Goal: Task Accomplishment & Management: Use online tool/utility

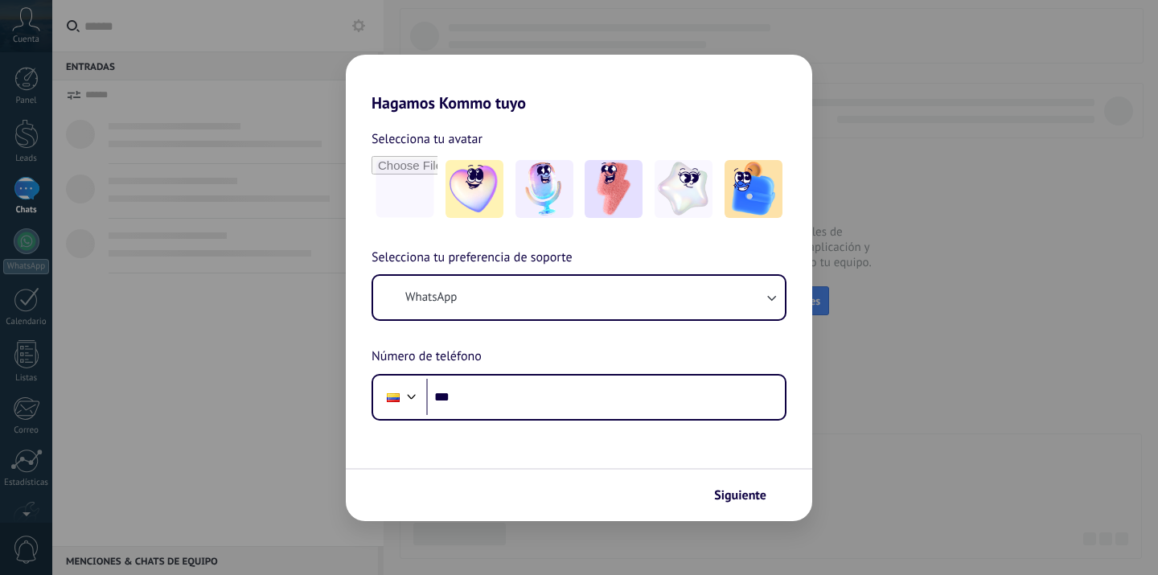
click at [23, 460] on div "Hagamos Kommo tuyo Selecciona tu avatar Selecciona tu preferencia de soporte Wh…" at bounding box center [579, 287] width 1158 height 575
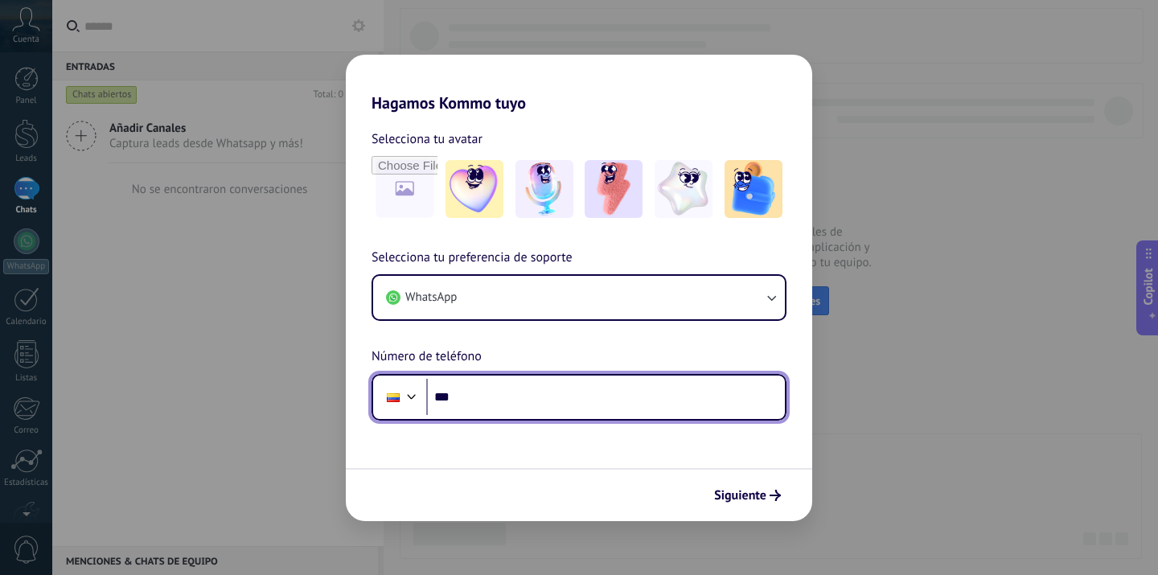
click at [483, 409] on input "***" at bounding box center [605, 397] width 359 height 37
type input "**********"
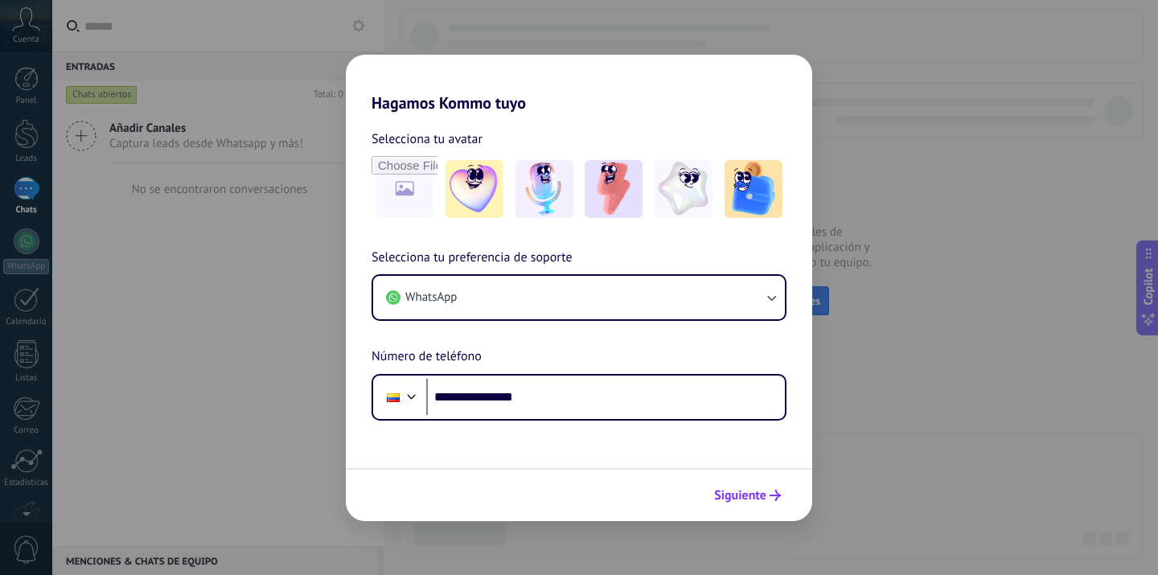
click at [756, 499] on span "Siguiente" at bounding box center [740, 495] width 52 height 11
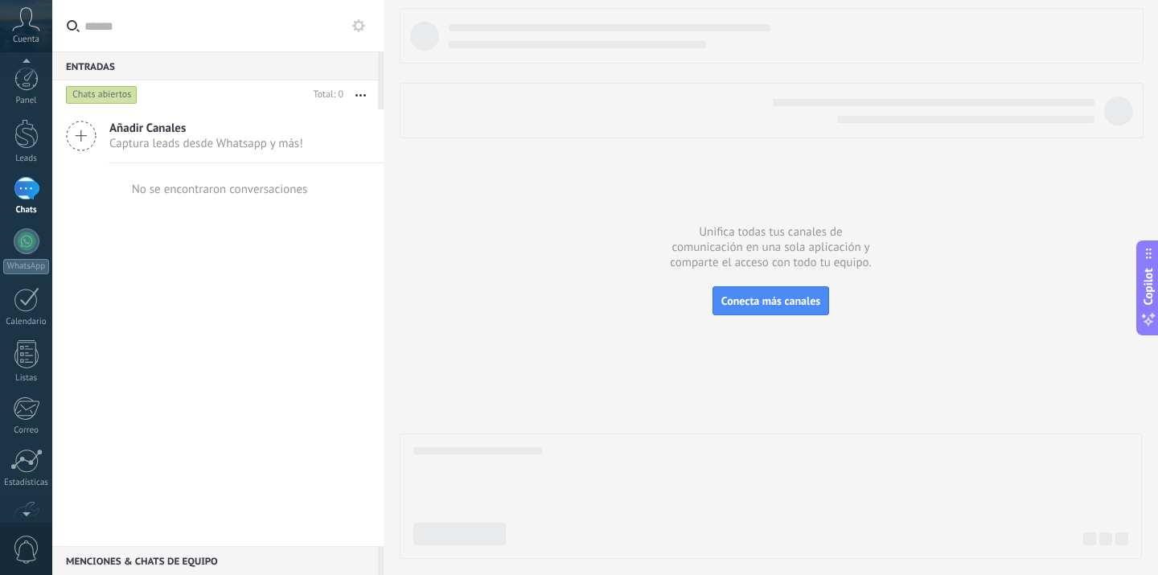
scroll to position [94, 0]
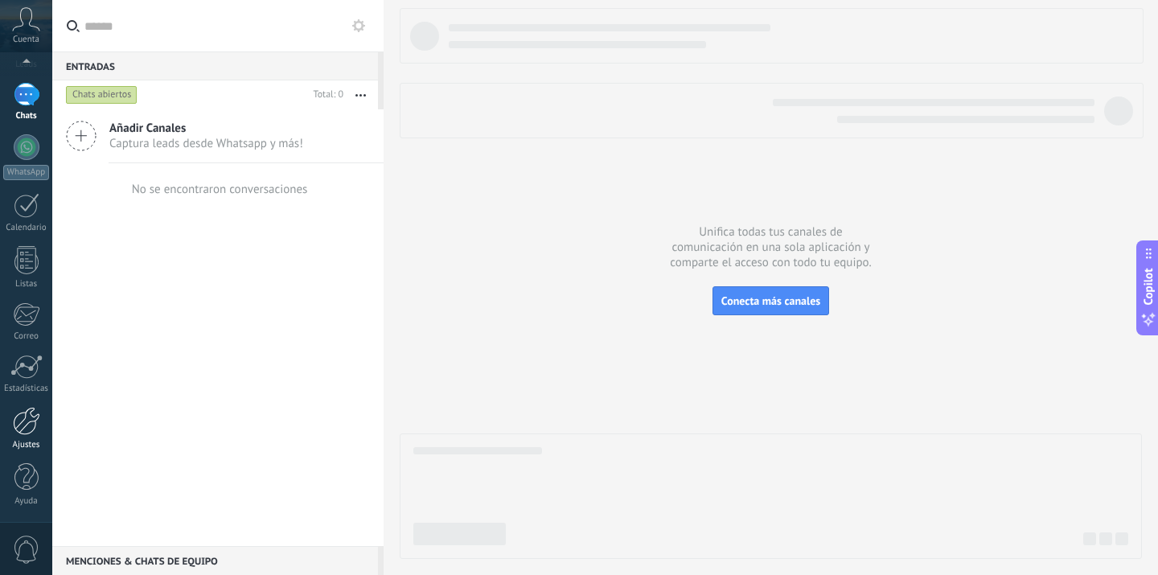
click at [30, 429] on div at bounding box center [26, 421] width 27 height 28
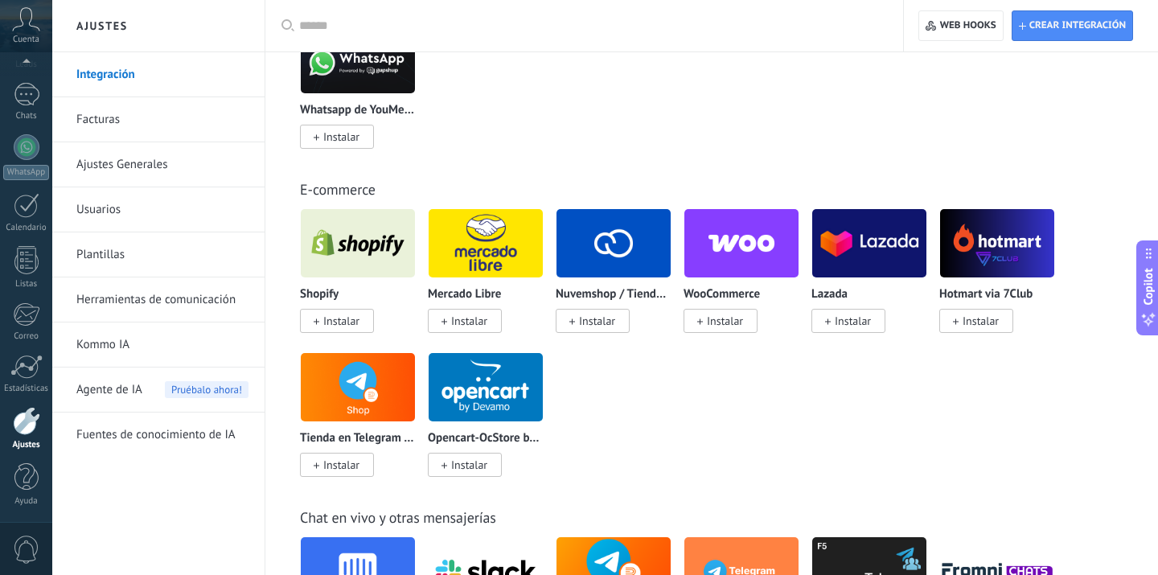
scroll to position [1062, 0]
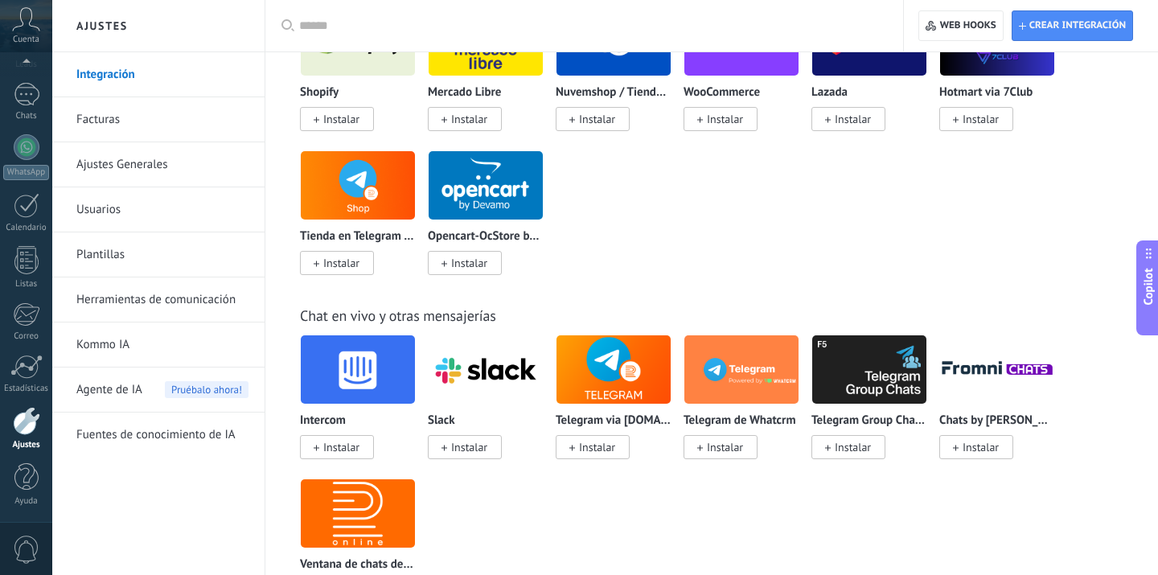
click at [220, 294] on link "Herramientas de comunicación" at bounding box center [162, 300] width 172 height 45
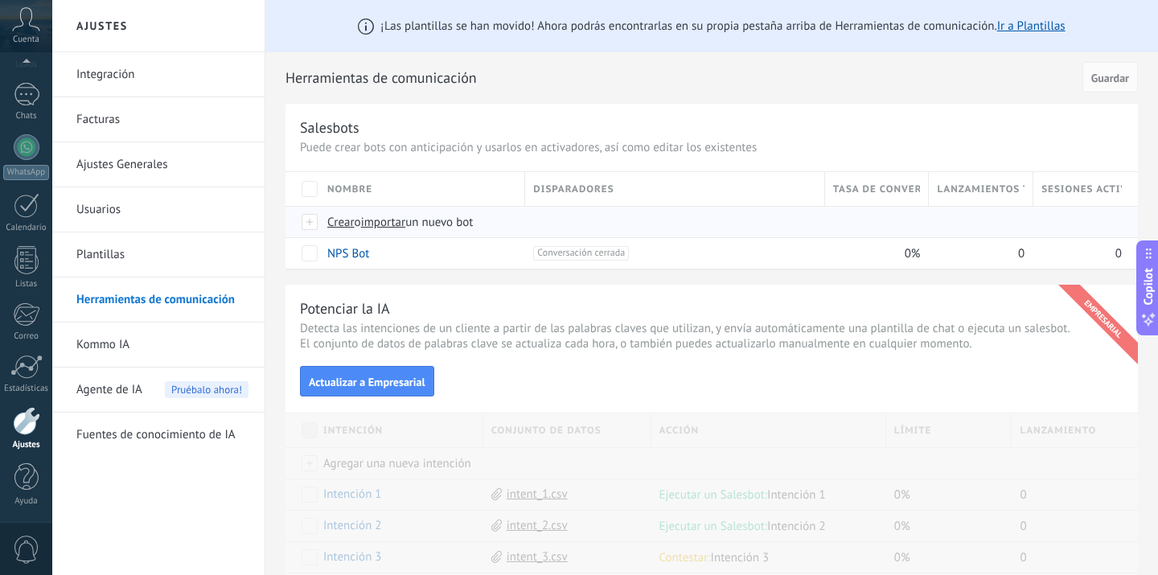
click at [348, 218] on span "Crear" at bounding box center [340, 222] width 27 height 15
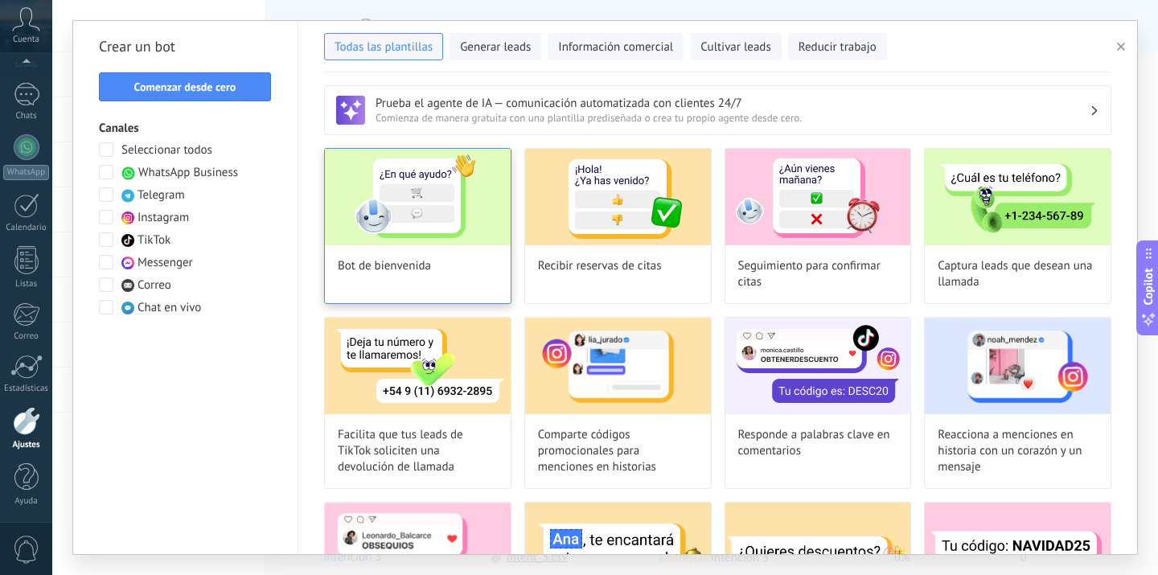
click at [462, 206] on img at bounding box center [418, 197] width 186 height 97
type input "**********"
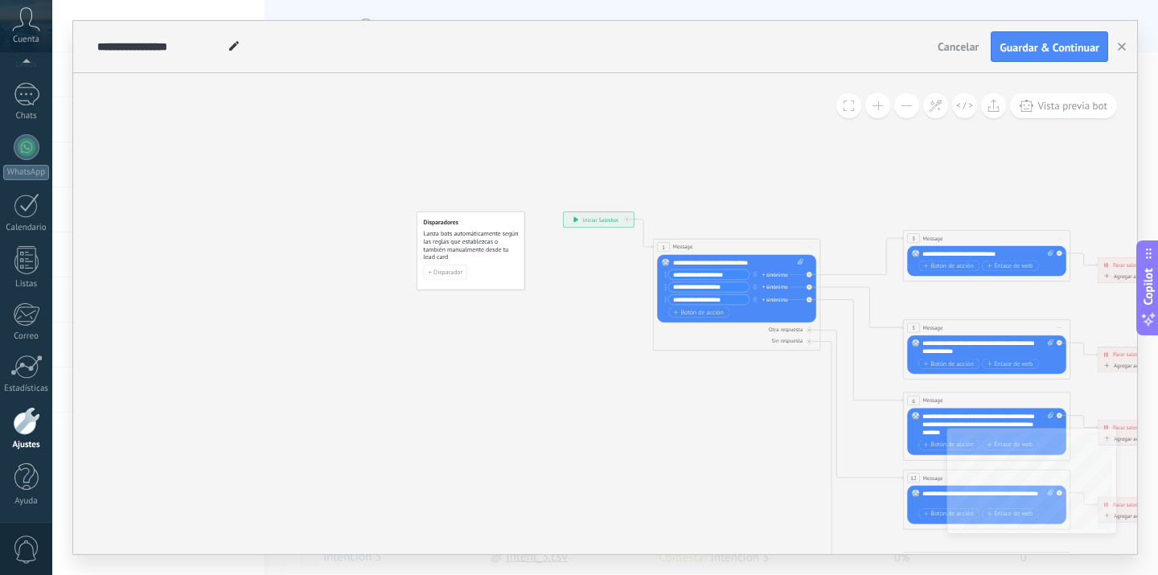
click at [967, 60] on div "Cancelar Guardar & Continuar" at bounding box center [1025, 46] width 186 height 31
click at [967, 54] on button "Cancelar" at bounding box center [959, 47] width 54 height 24
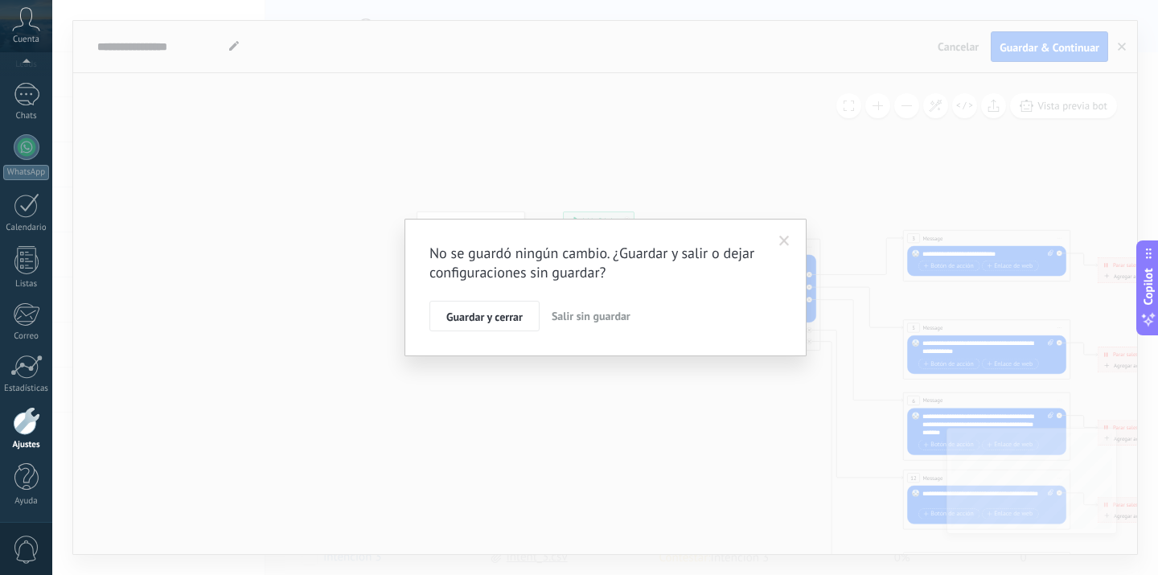
click at [599, 327] on button "Salir sin guardar" at bounding box center [591, 316] width 92 height 31
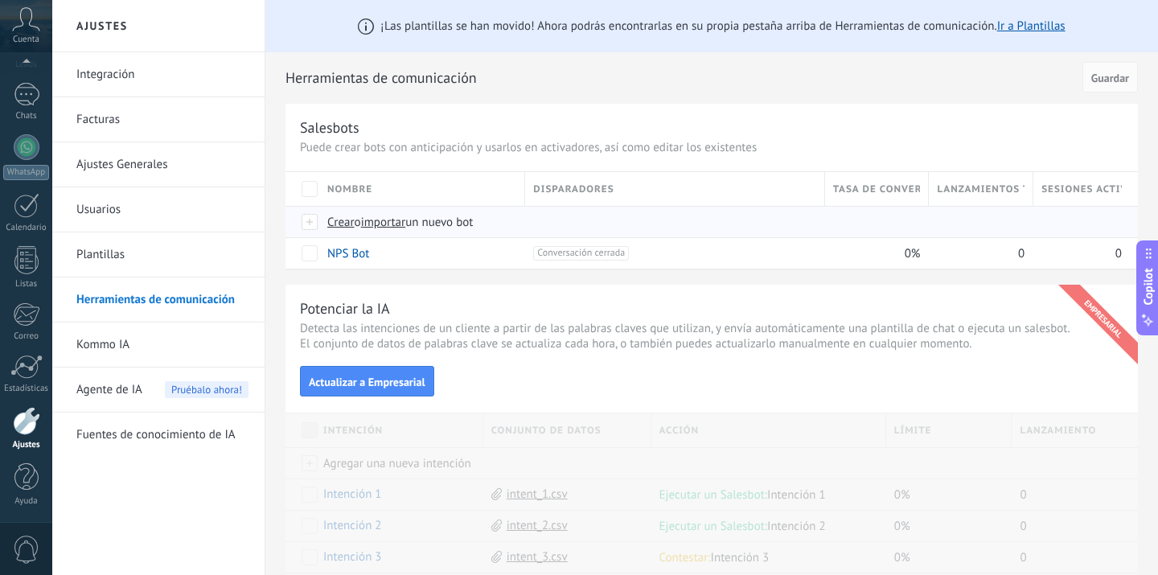
click at [348, 216] on span "Crear" at bounding box center [340, 222] width 27 height 15
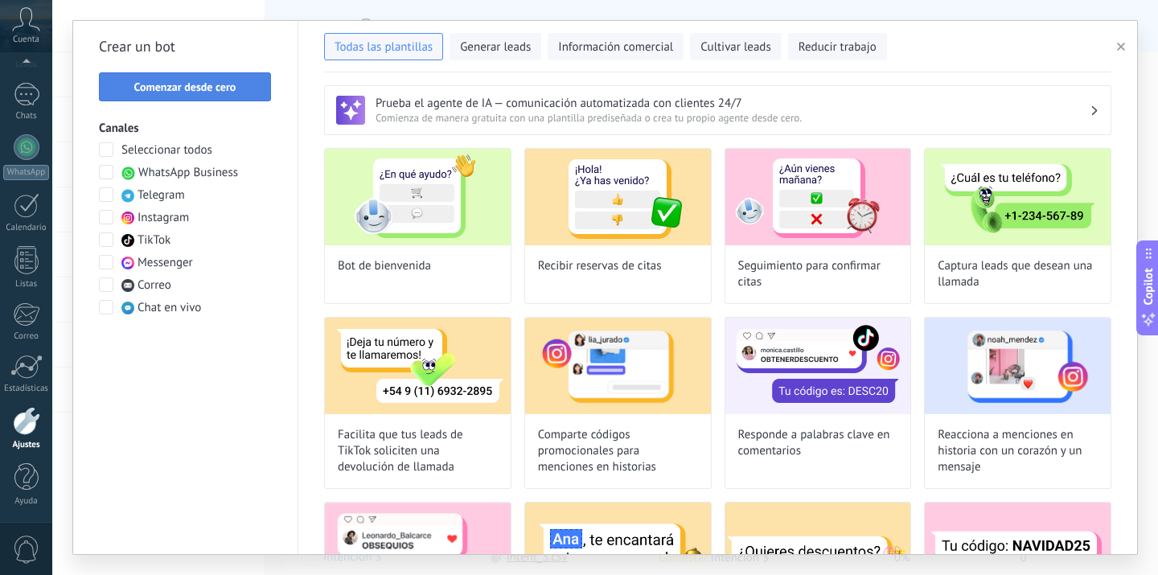
click at [185, 92] on span "Comenzar desde cero" at bounding box center [185, 86] width 102 height 11
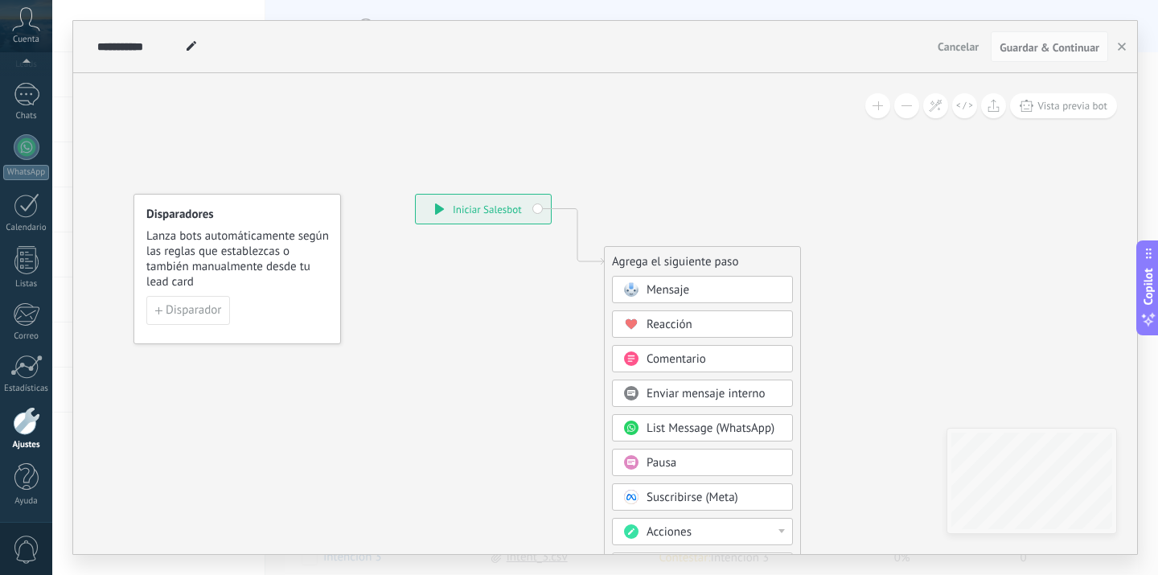
click at [663, 286] on span "Mensaje" at bounding box center [668, 289] width 43 height 15
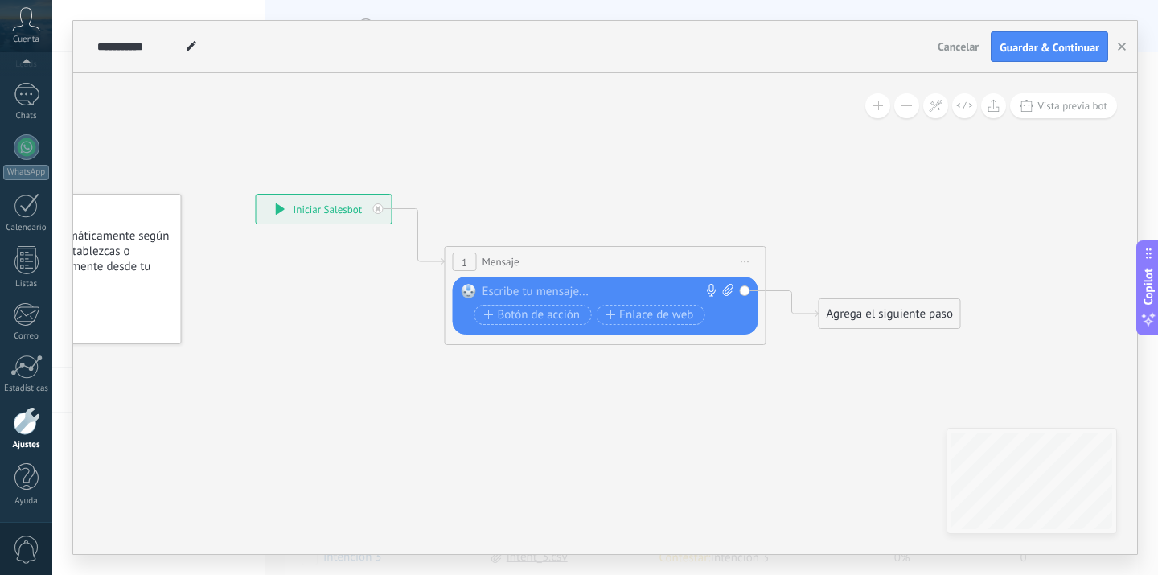
click at [621, 293] on div at bounding box center [602, 292] width 239 height 16
